Goal: Task Accomplishment & Management: Manage account settings

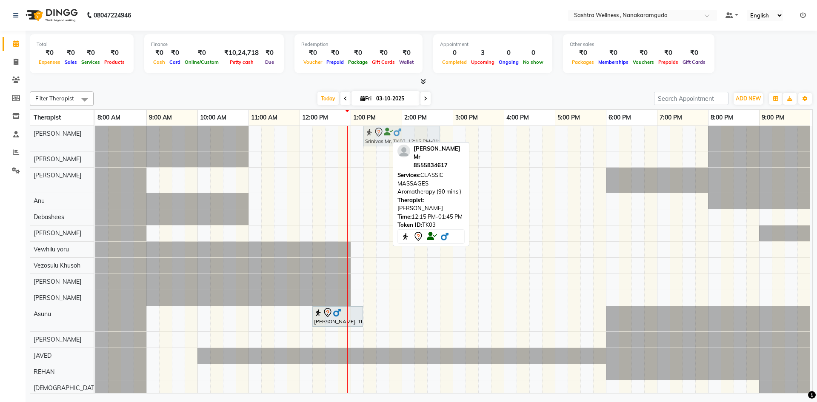
drag, startPoint x: 337, startPoint y: 137, endPoint x: 384, endPoint y: 136, distance: 47.2
click at [95, 136] on div "Srinivas Mr, TK03, 12:15 PM-01:45 PM, CLASSIC MASSAGES -Aromatherapy (90 mins )…" at bounding box center [95, 138] width 0 height 25
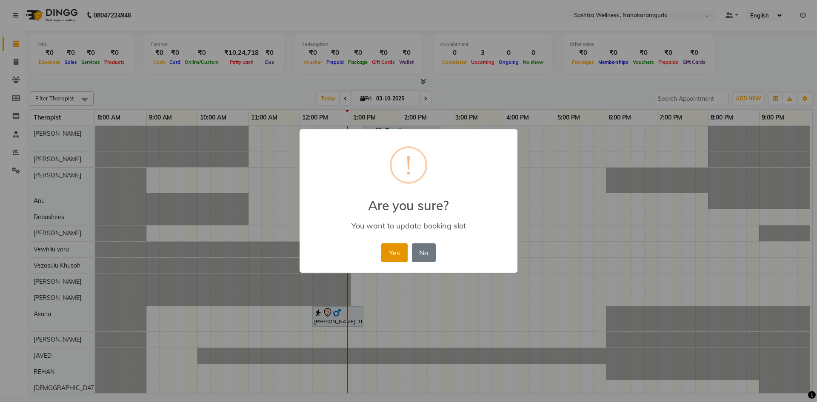
click at [398, 250] on button "Yes" at bounding box center [394, 252] width 26 height 19
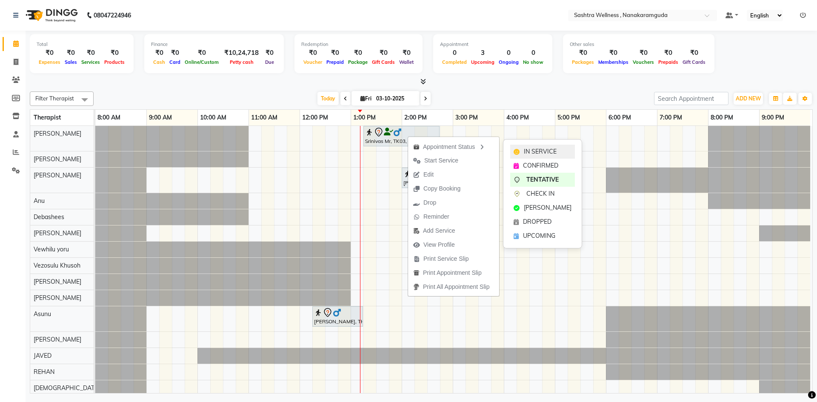
click at [558, 154] on div "IN SERVICE" at bounding box center [542, 152] width 65 height 14
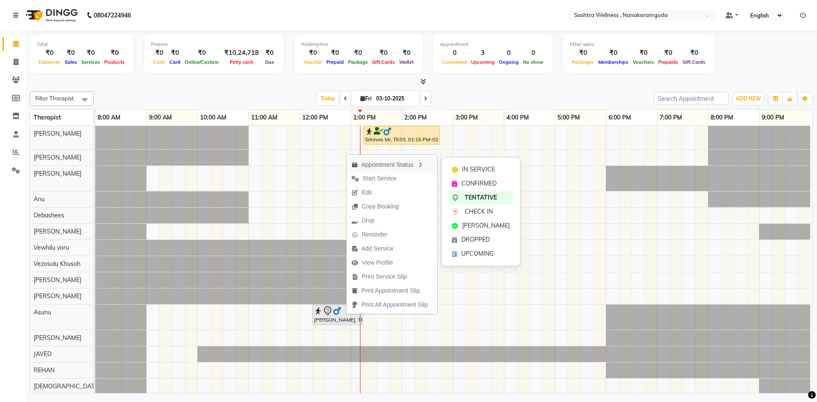
click at [417, 160] on div "Appointment Status" at bounding box center [391, 164] width 91 height 14
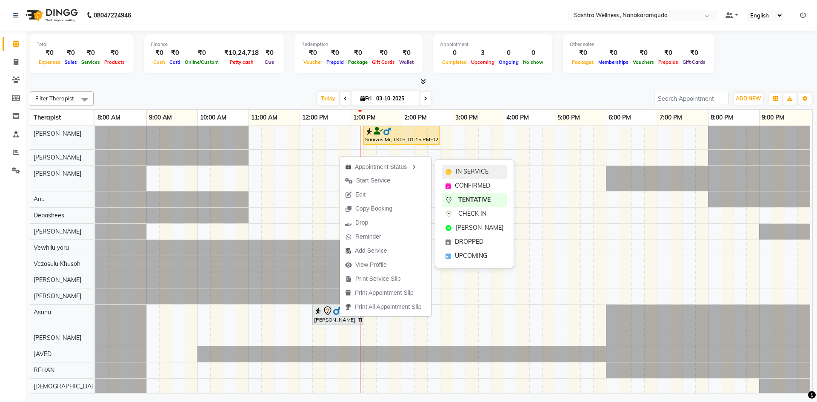
click at [471, 170] on span "IN SERVICE" at bounding box center [472, 171] width 33 height 9
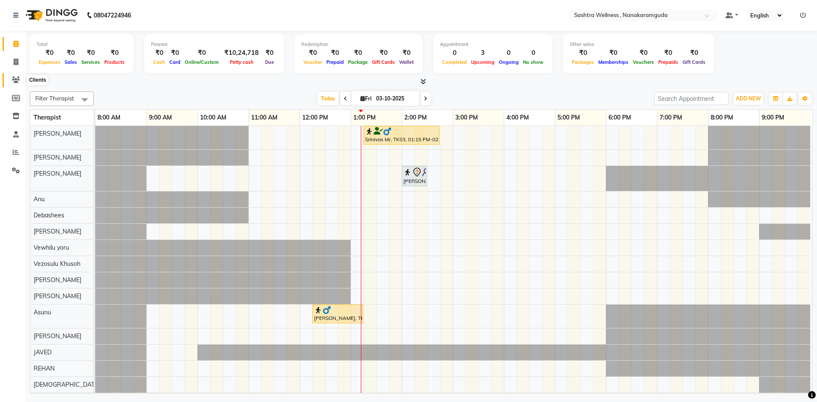
drag, startPoint x: 18, startPoint y: 76, endPoint x: 42, endPoint y: 84, distance: 25.4
click at [18, 76] on span at bounding box center [16, 80] width 15 height 10
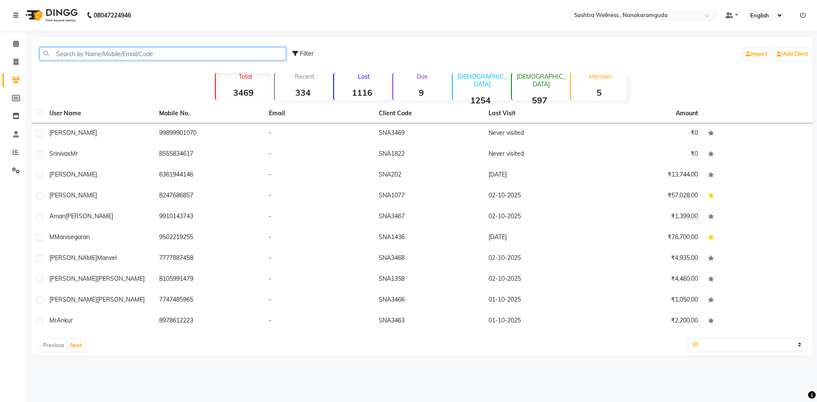
click at [155, 48] on input "text" at bounding box center [163, 53] width 246 height 13
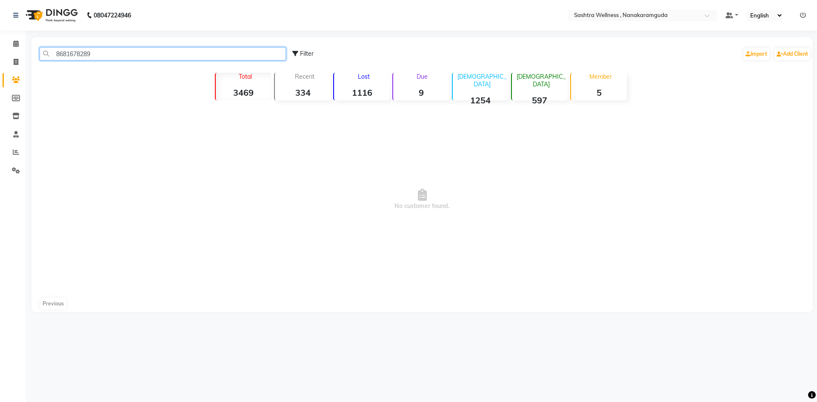
click at [74, 54] on input "8681678289" at bounding box center [163, 53] width 246 height 13
type input "8681678289"
drag, startPoint x: 18, startPoint y: 42, endPoint x: 20, endPoint y: 54, distance: 11.7
click at [18, 42] on icon at bounding box center [16, 43] width 6 height 6
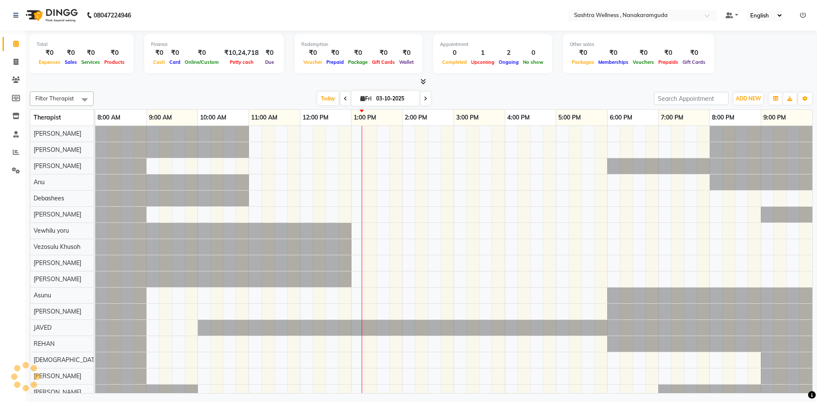
scroll to position [0, 4]
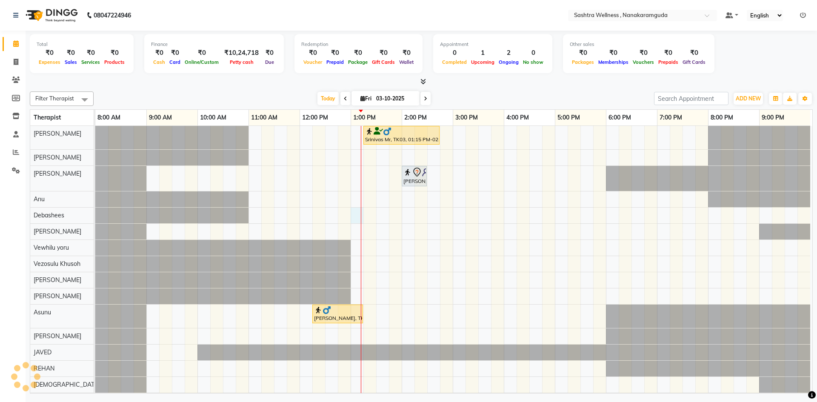
click at [359, 213] on div "Srinivas Mr, TK03, 01:15 PM-02:45 PM, CLASSIC MASSAGES -Aromatherapy (90 mins )…" at bounding box center [453, 275] width 717 height 299
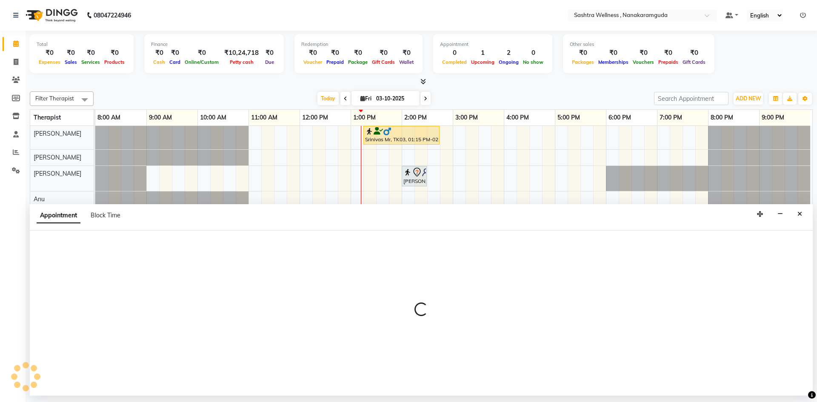
select select "75739"
select select "tentative"
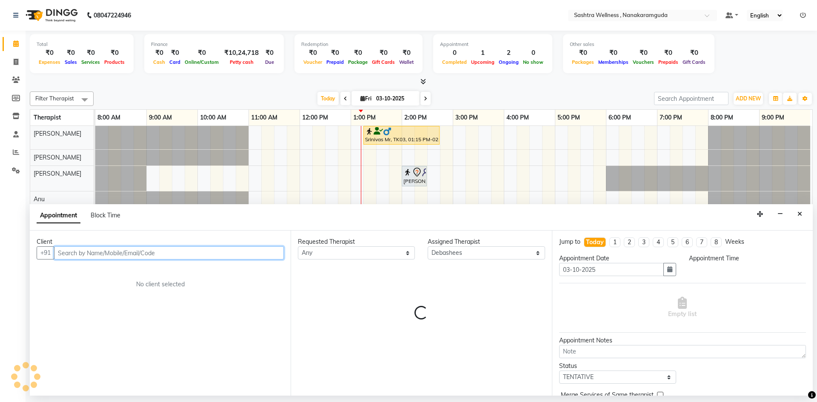
select select "780"
click at [118, 249] on input "text" at bounding box center [169, 252] width 230 height 13
paste input "8681678289"
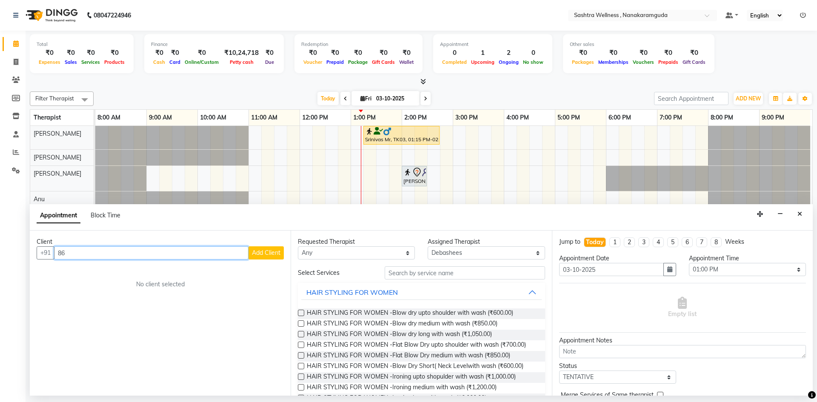
type input "8"
click at [123, 270] on button "PRAVEEN KUMAR 62816782 89 (SNA1132)" at bounding box center [135, 271] width 160 height 14
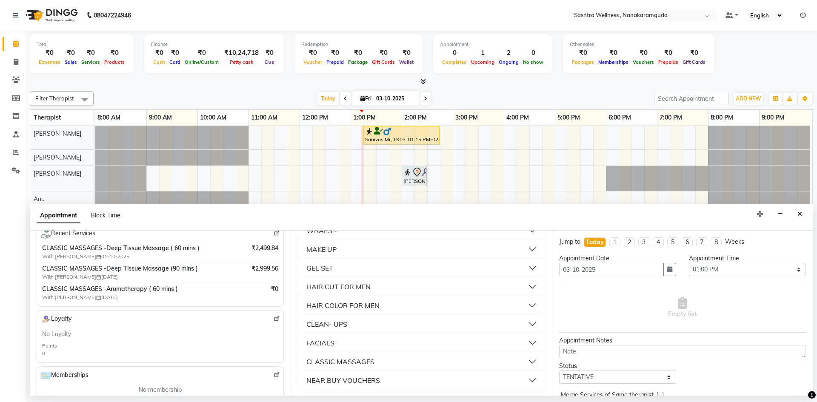
scroll to position [484, 0]
type input "6281678289"
click at [376, 364] on button "CLASSIC MASSAGES" at bounding box center [421, 360] width 240 height 15
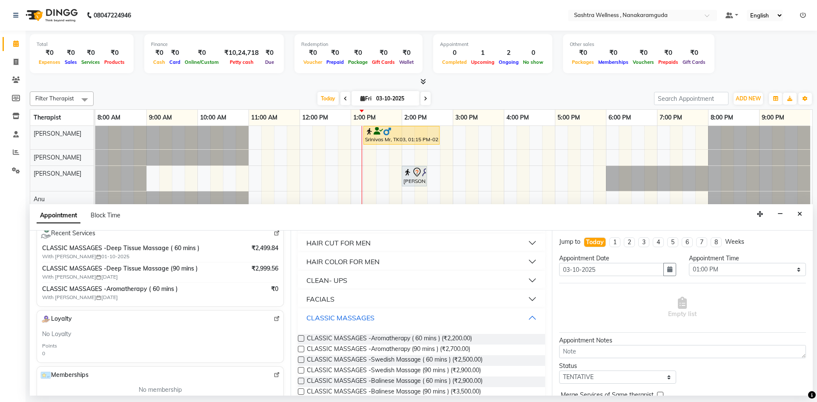
scroll to position [569, 0]
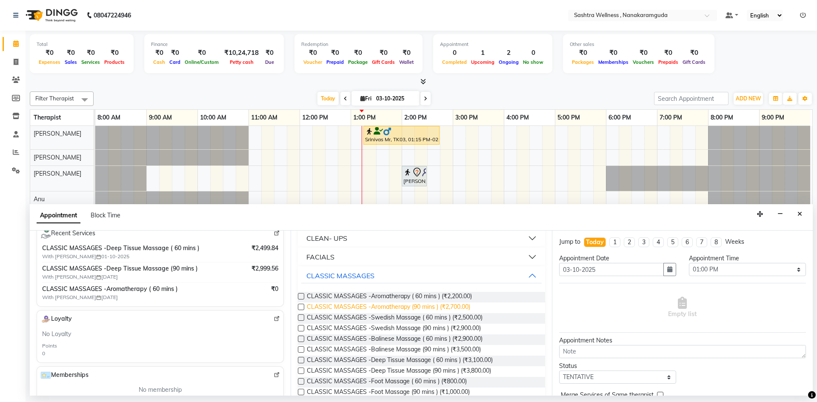
click at [392, 305] on span "CLASSIC MASSAGES -Aromatherapy (90 mins ) (₹2,700.00)" at bounding box center [388, 307] width 163 height 11
checkbox input "false"
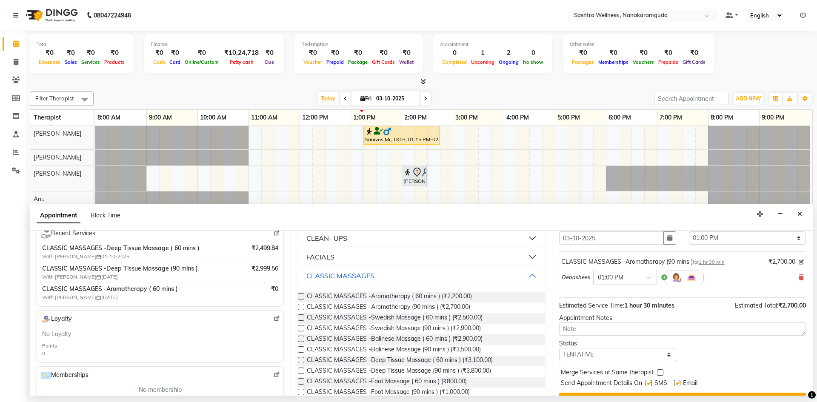
scroll to position [51, 0]
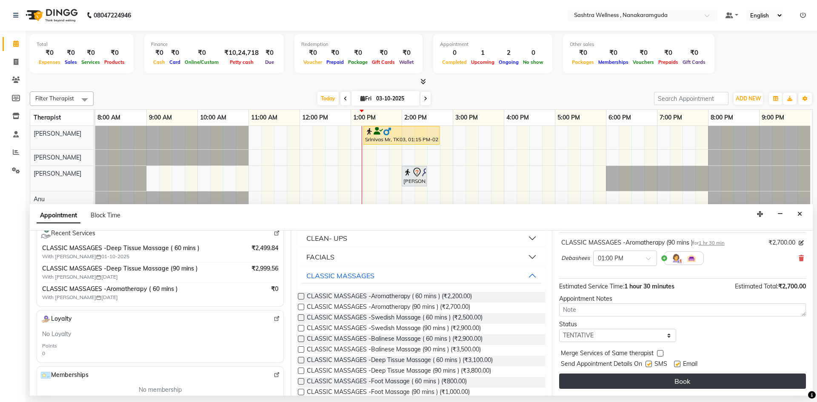
click at [716, 381] on button "Book" at bounding box center [682, 380] width 247 height 15
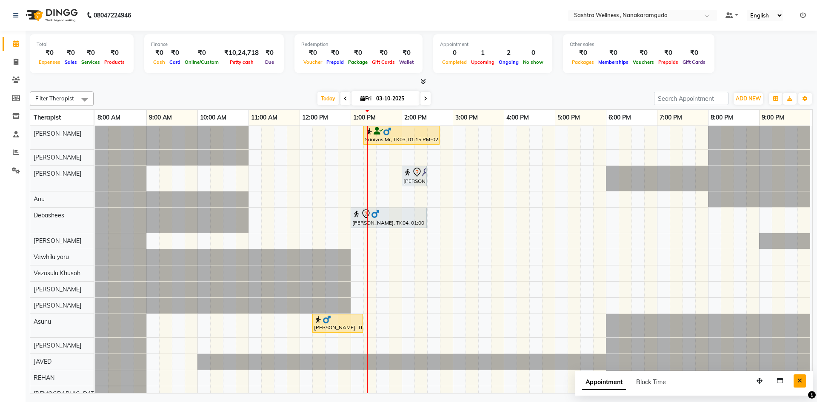
click at [795, 378] on button "Close" at bounding box center [799, 380] width 12 height 13
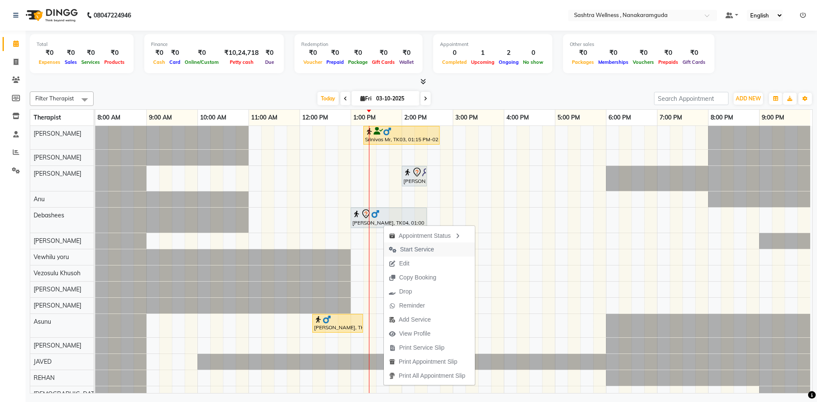
click at [432, 250] on span "Start Service" at bounding box center [417, 249] width 34 height 9
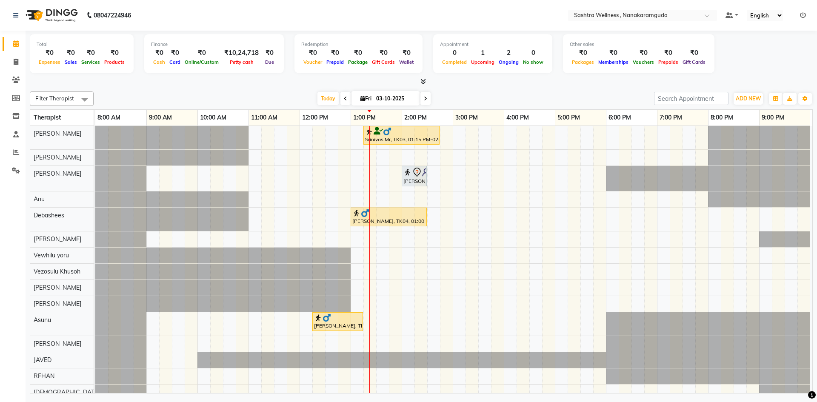
click at [344, 97] on icon at bounding box center [345, 98] width 3 height 5
type input "02-10-2025"
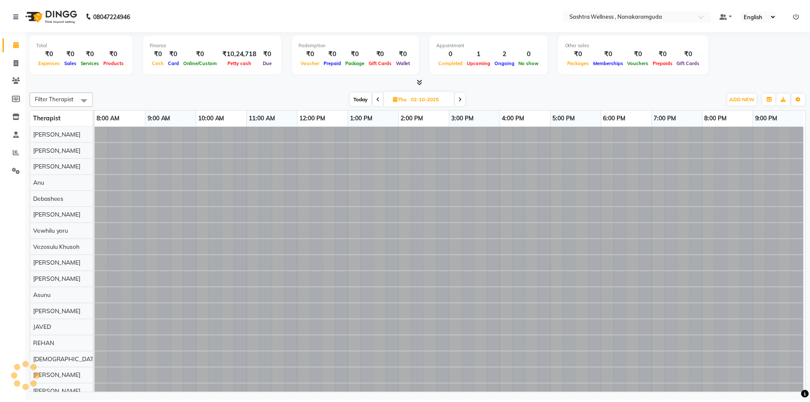
scroll to position [0, 4]
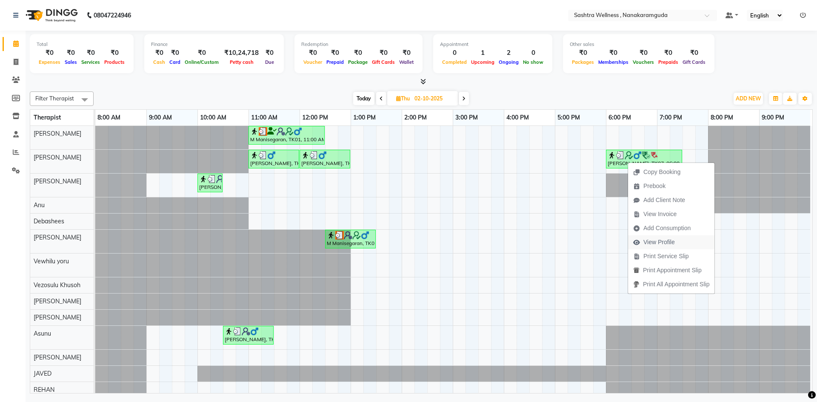
click at [657, 237] on span "View Profile" at bounding box center [654, 242] width 52 height 14
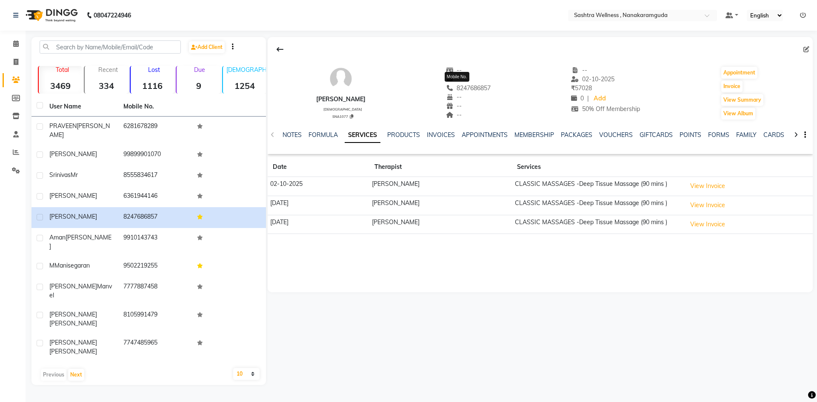
drag, startPoint x: 486, startPoint y: 88, endPoint x: 437, endPoint y: 85, distance: 49.0
click at [437, 85] on div "HEMANTH male SNA1077 -- -- 8247686857 Mobile No. -- -- -- -- 02-10-2025 ₹ 57028…" at bounding box center [540, 88] width 545 height 63
copy span "8247686857"
click at [524, 140] on div "NOTES FORMULA SERVICES PRODUCTS INVOICES APPOINTMENTS MEMBERSHIP PACKAGES VOUCH…" at bounding box center [529, 139] width 495 height 16
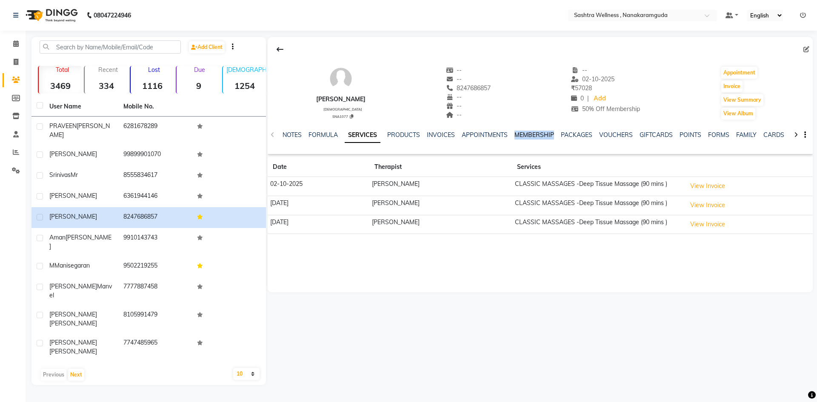
click at [524, 137] on link "MEMBERSHIP" at bounding box center [534, 135] width 40 height 8
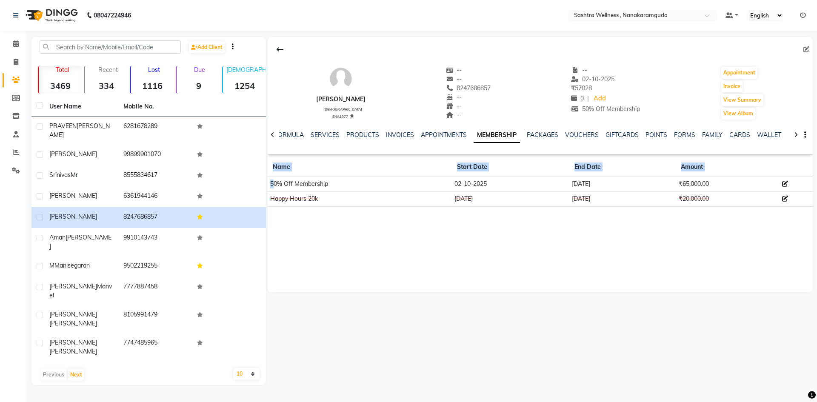
drag, startPoint x: 272, startPoint y: 183, endPoint x: 816, endPoint y: 203, distance: 544.4
click at [816, 203] on main "Add Client Total 3469 Recent 334 Lost 1116 Due 9 Male 1254 Female 597 Member 5 …" at bounding box center [421, 217] width 791 height 361
click at [658, 275] on div "HEMANTH male SNA1077 -- -- 8247686857 -- -- -- -- 02-10-2025 ₹ 57028 0 | Add 50…" at bounding box center [540, 164] width 545 height 255
drag, startPoint x: 736, startPoint y: 178, endPoint x: 293, endPoint y: 228, distance: 446.0
click at [293, 228] on div "HEMANTH male SNA1077 -- -- 8247686857 -- -- -- -- 02-10-2025 ₹ 57028 0 | Add 50…" at bounding box center [540, 164] width 545 height 255
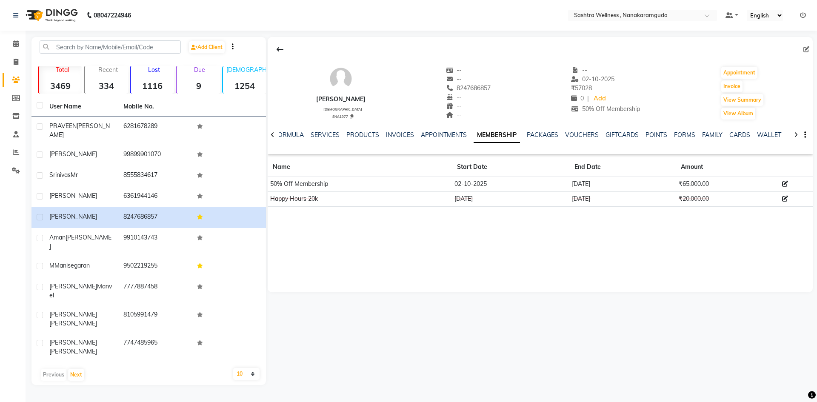
click at [388, 241] on div "HEMANTH male SNA1077 -- -- 8247686857 -- -- -- -- 02-10-2025 ₹ 57028 0 | Add 50…" at bounding box center [540, 164] width 545 height 255
click at [15, 61] on icon at bounding box center [16, 62] width 5 height 6
select select "service"
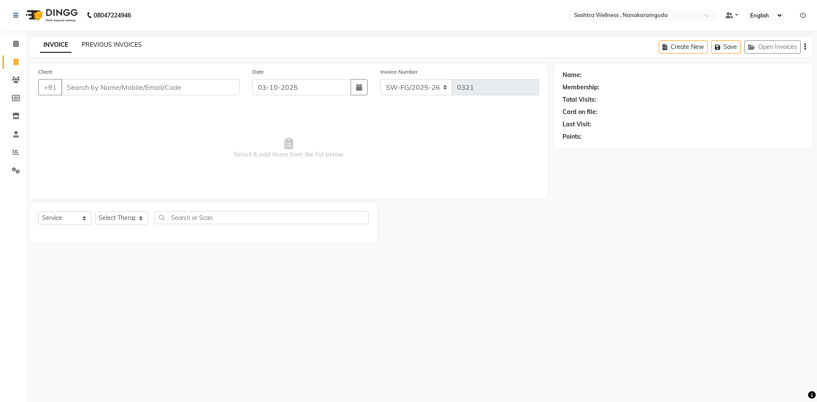
click at [111, 42] on link "PREVIOUS INVOICES" at bounding box center [112, 45] width 60 height 8
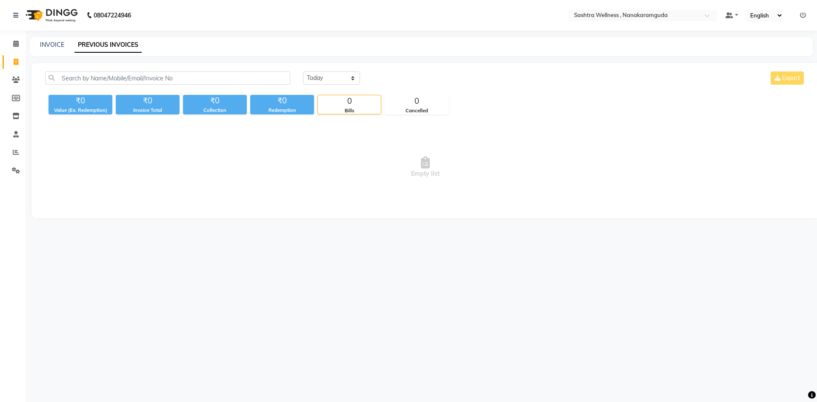
drag, startPoint x: 317, startPoint y: 70, endPoint x: 323, endPoint y: 80, distance: 11.6
click at [318, 73] on div "Today Yesterday Custom Range Export ₹0 Value (Ex. Redemption) ₹0 Invoice Total …" at bounding box center [424, 140] width 787 height 155
click at [323, 81] on select "Today Yesterday Custom Range" at bounding box center [331, 77] width 57 height 13
select select "range"
click at [303, 71] on select "Today Yesterday Custom Range" at bounding box center [331, 77] width 57 height 13
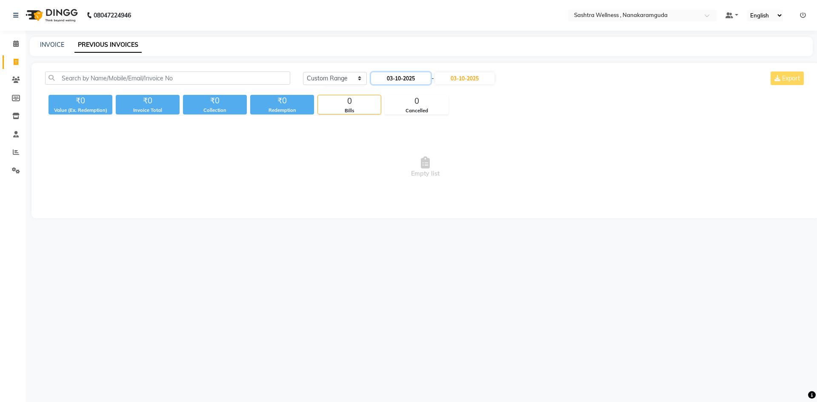
click at [385, 78] on input "03-10-2025" at bounding box center [401, 78] width 60 height 12
select select "10"
select select "2025"
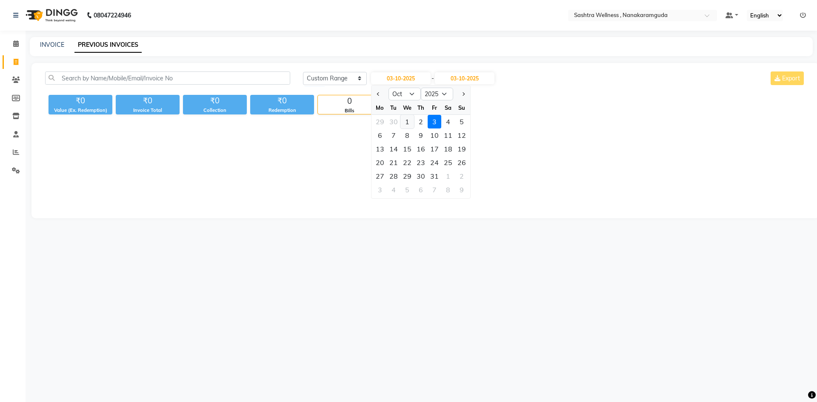
click at [407, 124] on div "1" at bounding box center [407, 122] width 14 height 14
type input "01-10-2025"
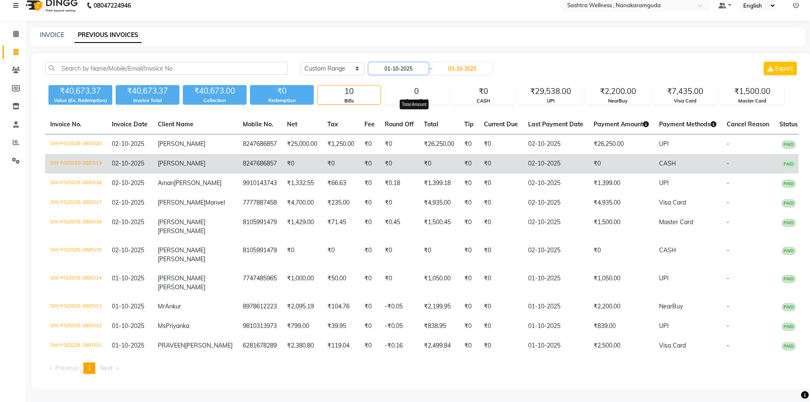
scroll to position [18, 0]
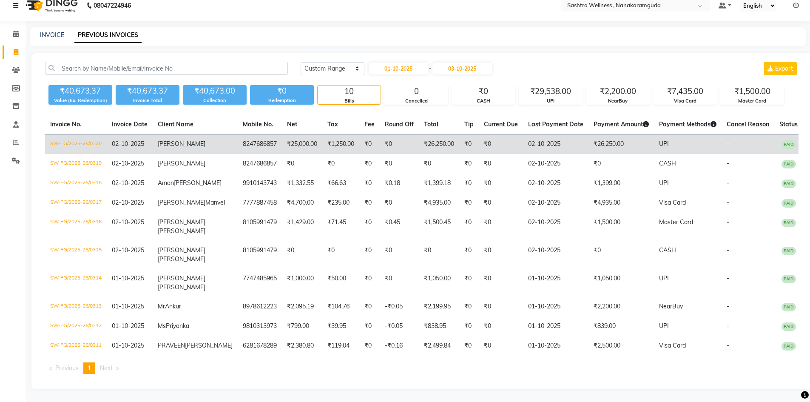
click at [92, 135] on td "SW-FG/2025-26/0320" at bounding box center [76, 144] width 62 height 20
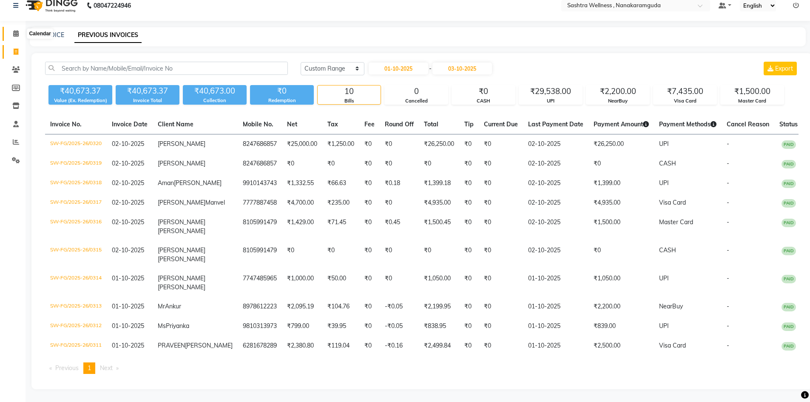
click at [15, 30] on icon at bounding box center [16, 33] width 6 height 6
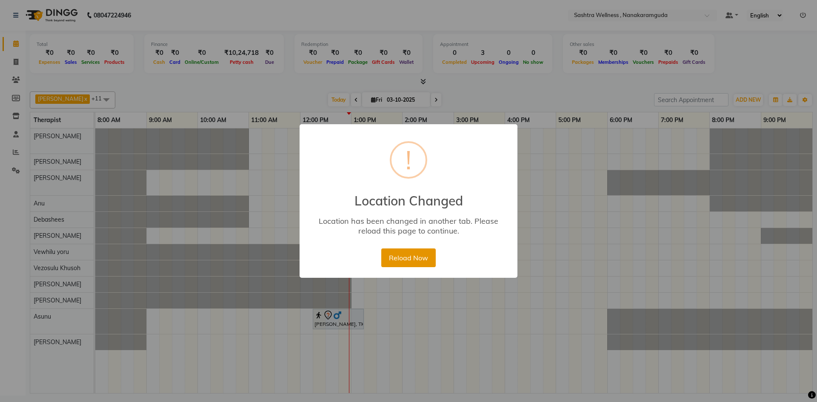
click at [419, 259] on button "Reload Now" at bounding box center [408, 257] width 54 height 19
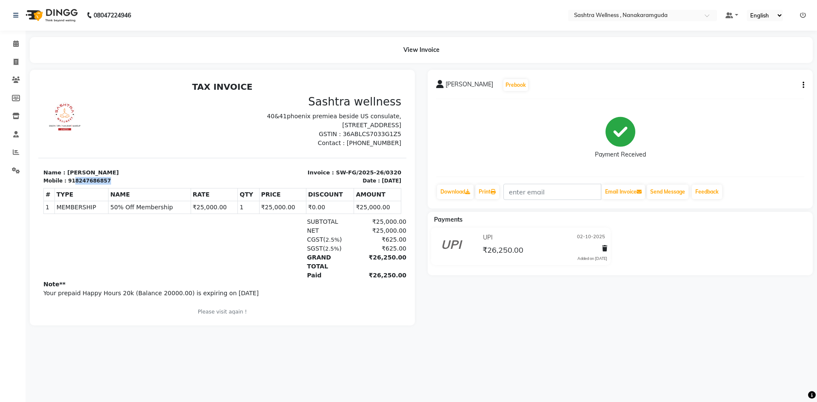
drag, startPoint x: 100, startPoint y: 179, endPoint x: 71, endPoint y: 182, distance: 28.3
click at [71, 182] on div "918247686857" at bounding box center [89, 181] width 43 height 8
copy div "8247686857"
click at [14, 79] on icon at bounding box center [16, 80] width 8 height 6
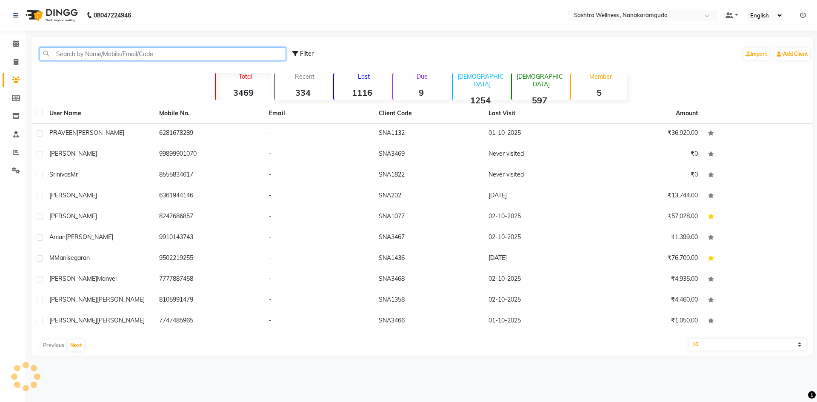
click at [120, 52] on input "text" at bounding box center [163, 53] width 246 height 13
paste input "8247686857"
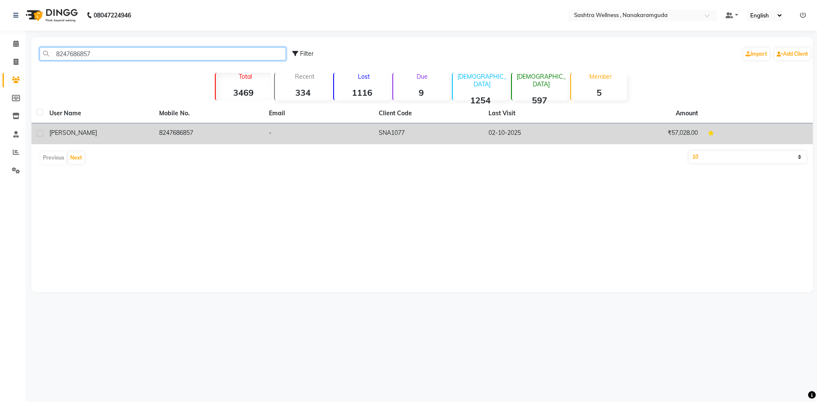
type input "8247686857"
click at [84, 130] on div "HEMANTH" at bounding box center [99, 132] width 100 height 9
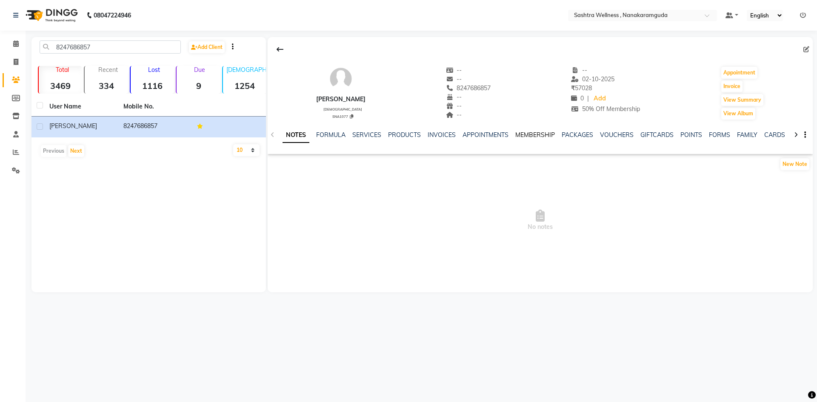
click at [539, 134] on link "MEMBERSHIP" at bounding box center [535, 135] width 40 height 8
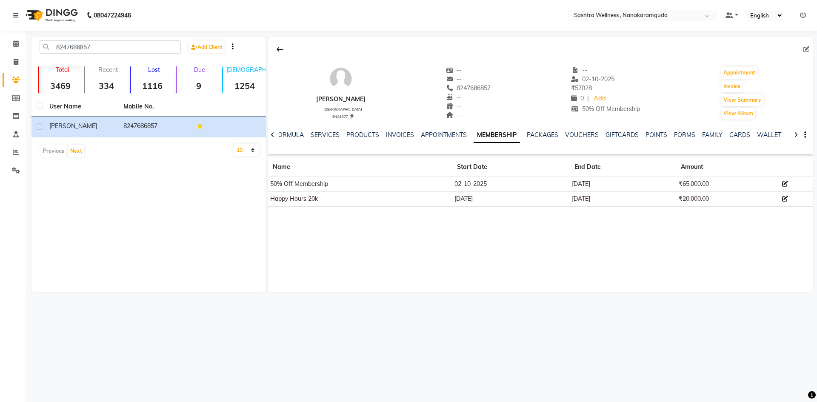
drag, startPoint x: 711, startPoint y: 185, endPoint x: 294, endPoint y: 177, distance: 416.9
click at [294, 179] on tr "50% Off Membership 02-10-2025 02-10-2027 ₹65,000.00" at bounding box center [540, 184] width 545 height 15
click at [502, 237] on div "HEMANTH male SNA1077 -- -- 8247686857 -- -- -- -- 02-10-2025 ₹ 57028 0 | Add 50…" at bounding box center [540, 164] width 545 height 255
drag, startPoint x: 572, startPoint y: 88, endPoint x: 594, endPoint y: 86, distance: 21.8
click at [594, 86] on div "₹ 57028" at bounding box center [605, 88] width 69 height 9
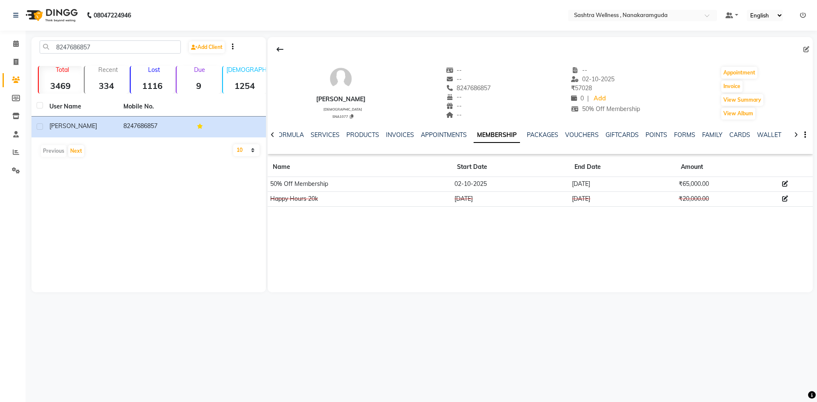
click at [673, 114] on div "HEMANTH male SNA1077 -- -- 8247686857 -- -- -- -- 02-10-2025 ₹ 57028 0 | Add 50…" at bounding box center [540, 88] width 545 height 63
click at [625, 140] on div "NOTES FORMULA SERVICES PRODUCTS INVOICES APPOINTMENTS MEMBERSHIP PACKAGES VOUCH…" at bounding box center [529, 139] width 495 height 16
click at [618, 130] on div "NOTES FORMULA SERVICES PRODUCTS INVOICES APPOINTMENTS MEMBERSHIP PACKAGES VOUCH…" at bounding box center [540, 134] width 545 height 29
click at [546, 133] on link "PACKAGES" at bounding box center [542, 135] width 31 height 8
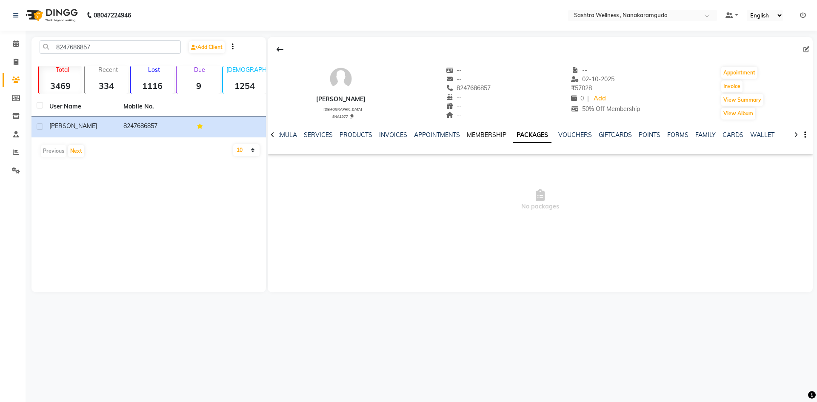
click at [477, 132] on link "MEMBERSHIP" at bounding box center [487, 135] width 40 height 8
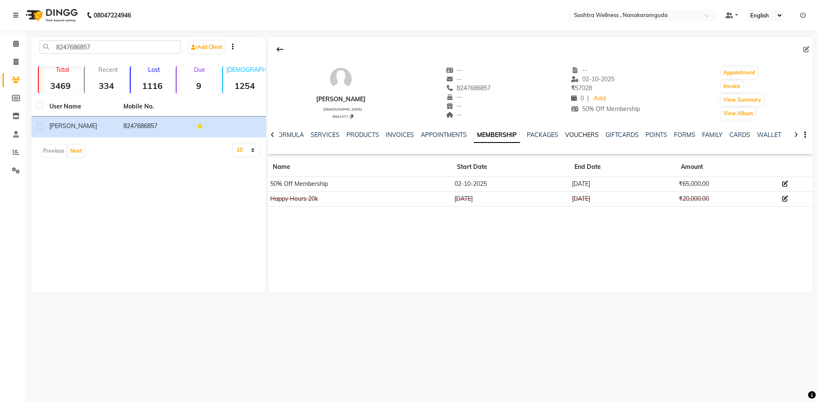
click at [578, 135] on link "VOUCHERS" at bounding box center [582, 135] width 34 height 8
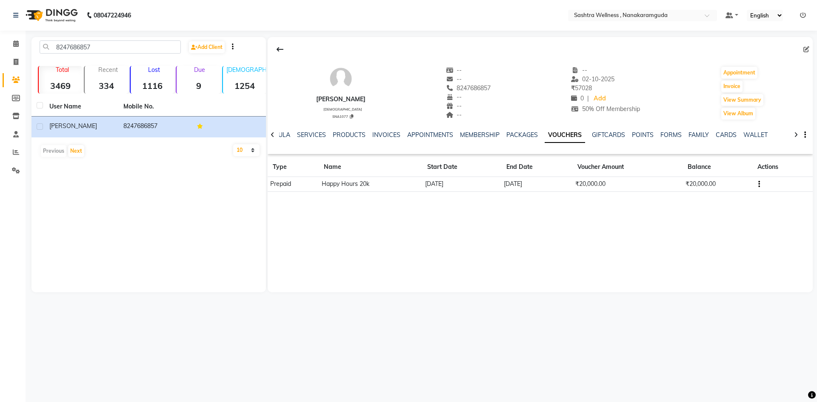
drag, startPoint x: 479, startPoint y: 186, endPoint x: 425, endPoint y: 187, distance: 54.0
click at [425, 186] on td "01-05-2025" at bounding box center [461, 184] width 79 height 15
click at [440, 203] on div "HEMANTH male SNA1077 -- -- 8247686857 -- -- -- -- 02-10-2025 ₹ 57028 0 | Add 50…" at bounding box center [540, 164] width 545 height 255
click at [468, 135] on link "MEMBERSHIP" at bounding box center [480, 135] width 40 height 8
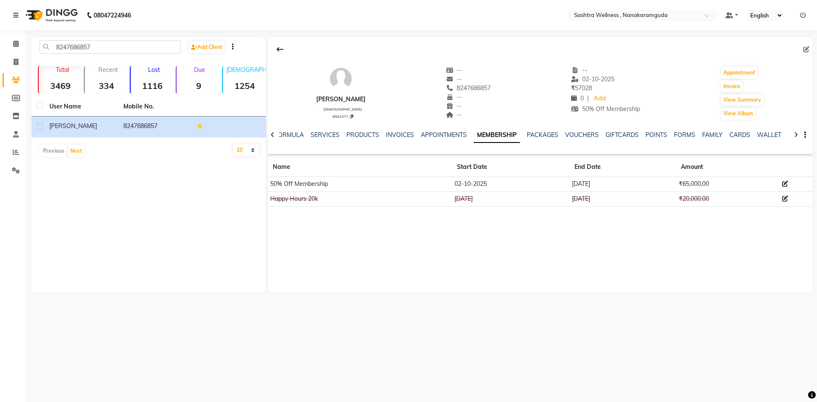
drag, startPoint x: 735, startPoint y: 183, endPoint x: 624, endPoint y: 185, distance: 111.0
click at [633, 185] on tr "50% Off Membership 02-10-2025 02-10-2027 ₹65,000.00" at bounding box center [540, 184] width 545 height 15
click at [595, 225] on div "HEMANTH male SNA1077 -- -- 8247686857 -- -- -- -- 02-10-2025 ₹ 57028 0 | Add 50…" at bounding box center [540, 164] width 545 height 255
drag, startPoint x: 498, startPoint y: 181, endPoint x: 740, endPoint y: 182, distance: 242.9
click at [740, 182] on tr "50% Off Membership 02-10-2025 02-10-2027 ₹65,000.00" at bounding box center [540, 184] width 545 height 15
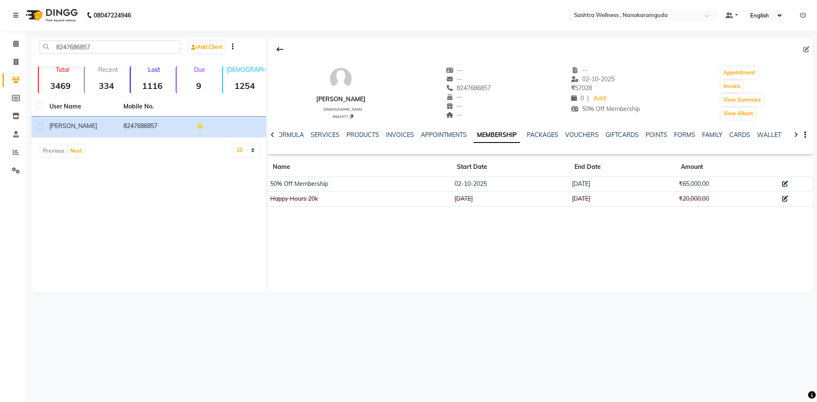
click at [692, 220] on div "HEMANTH male SNA1077 -- -- 8247686857 -- -- -- -- 02-10-2025 ₹ 57028 0 | Add 50…" at bounding box center [540, 164] width 545 height 255
click at [783, 187] on td at bounding box center [795, 184] width 33 height 15
click at [783, 185] on icon at bounding box center [785, 184] width 6 height 6
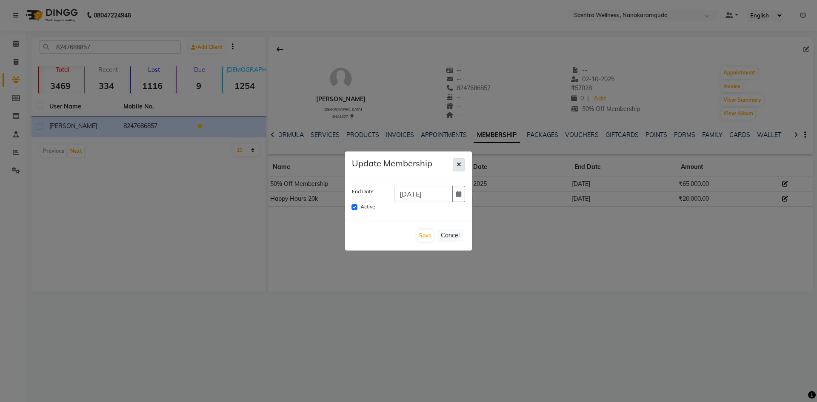
click at [454, 168] on button "button" at bounding box center [459, 164] width 12 height 13
checkbox input "false"
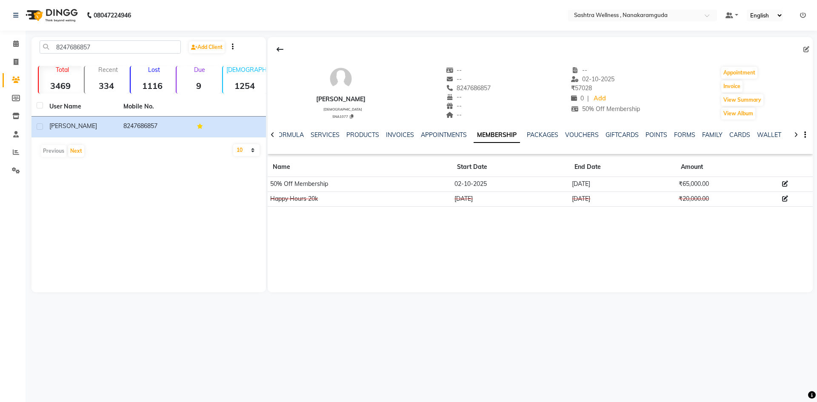
click at [783, 183] on icon at bounding box center [785, 184] width 6 height 6
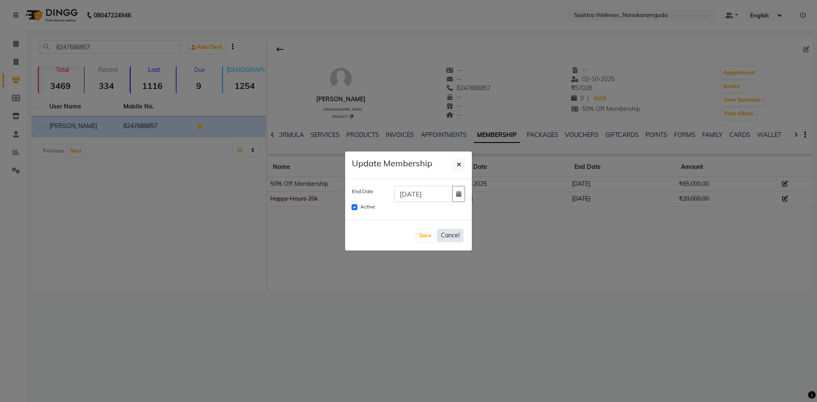
click at [456, 233] on button "Cancel" at bounding box center [450, 235] width 26 height 13
checkbox input "false"
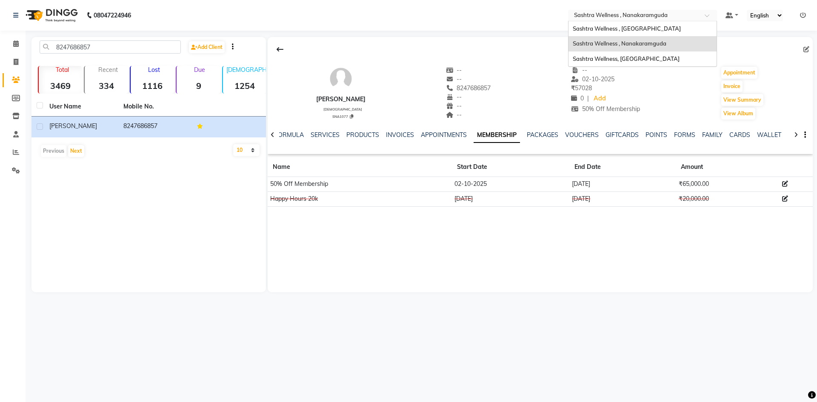
click at [631, 20] on input "text" at bounding box center [633, 16] width 123 height 9
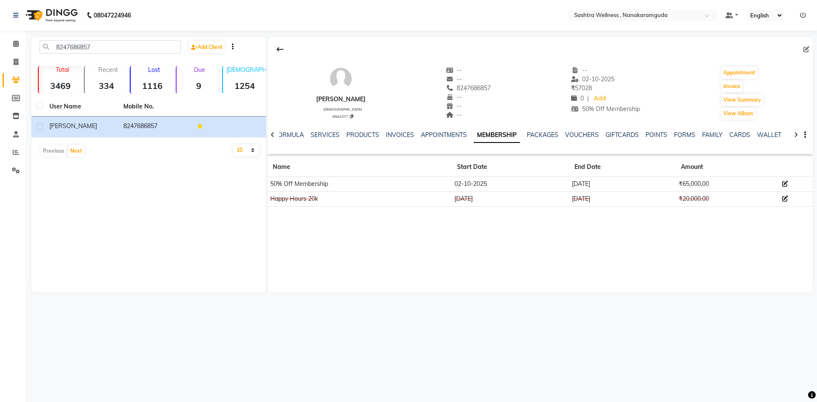
click at [804, 14] on icon at bounding box center [803, 15] width 6 height 6
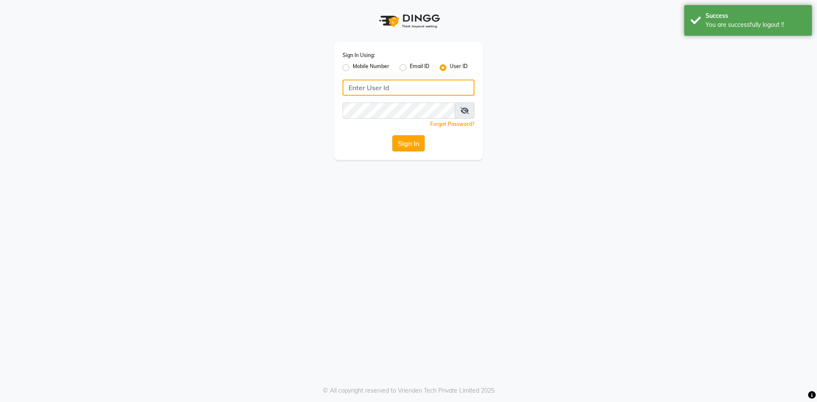
type input "9281094731"
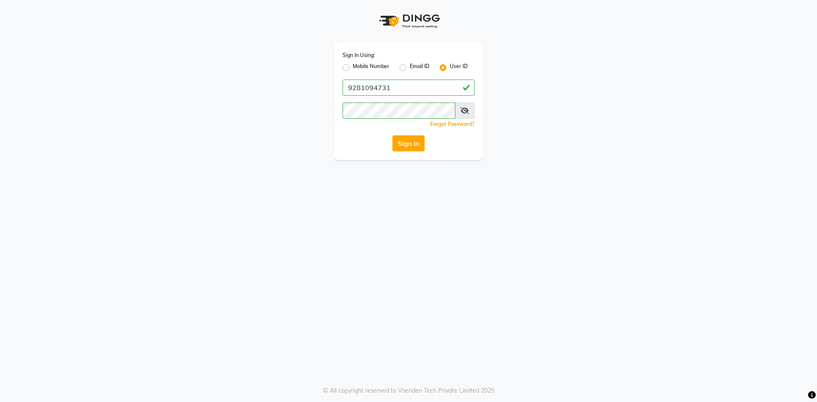
click at [367, 66] on label "Mobile Number" at bounding box center [371, 68] width 37 height 10
click at [358, 66] on input "Mobile Number" at bounding box center [356, 66] width 6 height 6
radio input "true"
radio input "false"
click at [402, 90] on input "Username" at bounding box center [422, 88] width 103 height 16
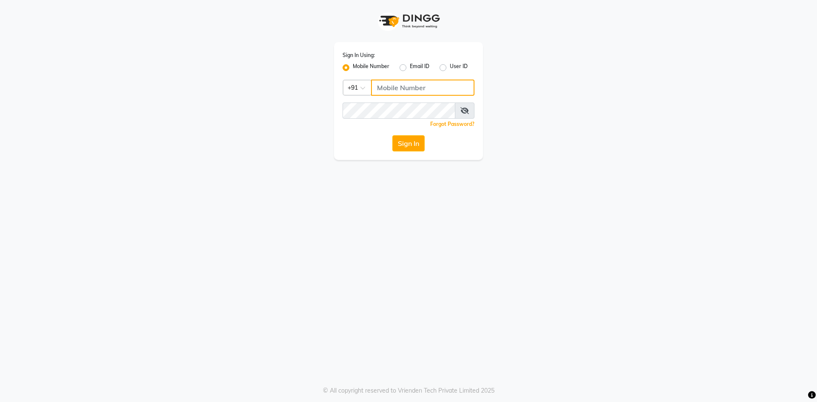
type input "8919070740"
click at [419, 138] on button "Sign In" at bounding box center [408, 143] width 32 height 16
